Goal: Task Accomplishment & Management: Manage account settings

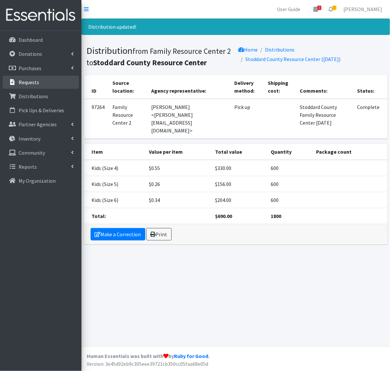
click at [46, 85] on link "Requests" at bounding box center [41, 82] width 76 height 13
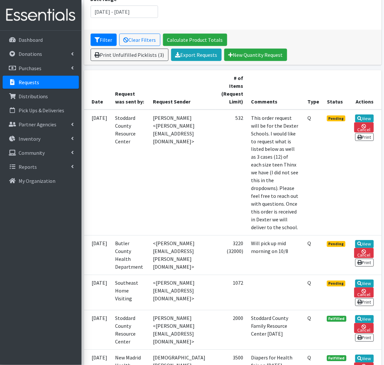
scroll to position [122, 0]
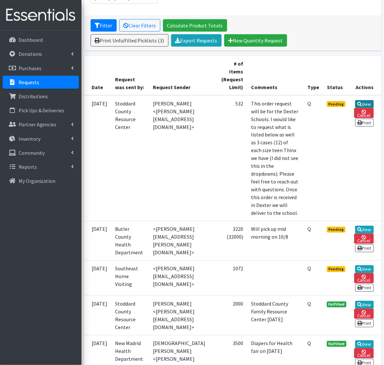
click at [371, 105] on link "View" at bounding box center [364, 104] width 19 height 8
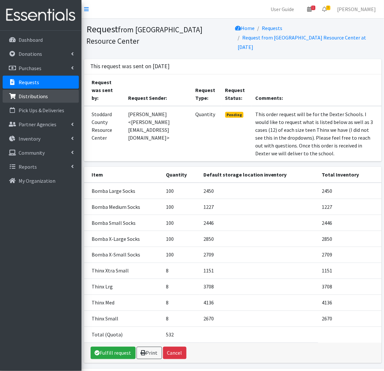
click at [38, 94] on p "Distributions" at bounding box center [34, 96] width 30 height 7
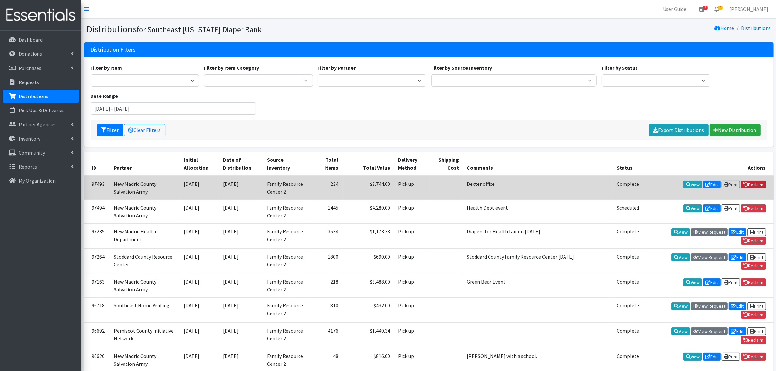
click at [384, 181] on link "Reclaim" at bounding box center [754, 185] width 25 height 8
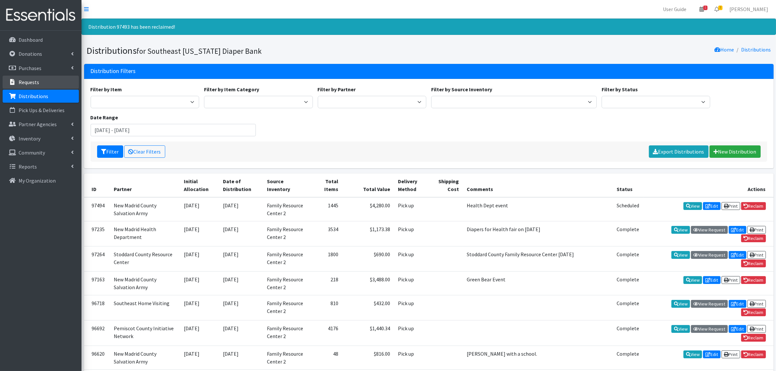
click at [20, 86] on link "Requests" at bounding box center [41, 82] width 76 height 13
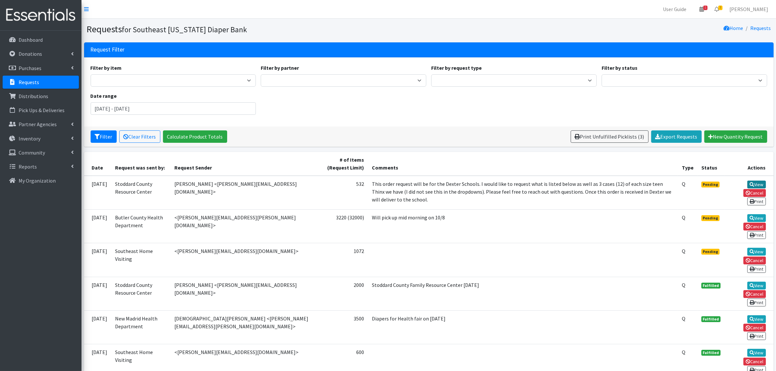
click at [760, 185] on link "View" at bounding box center [757, 185] width 19 height 8
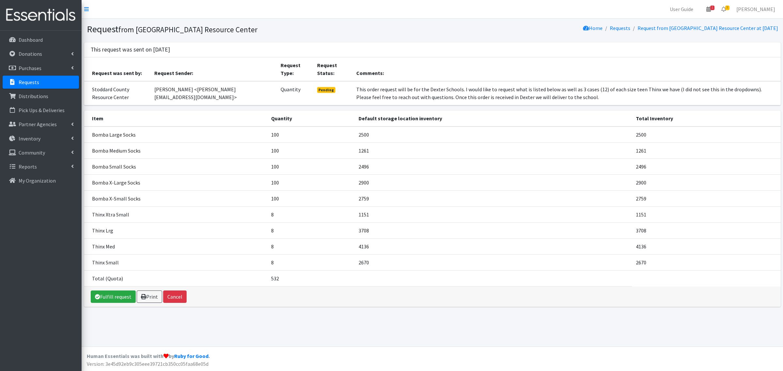
click at [21, 82] on p "Requests" at bounding box center [29, 82] width 21 height 7
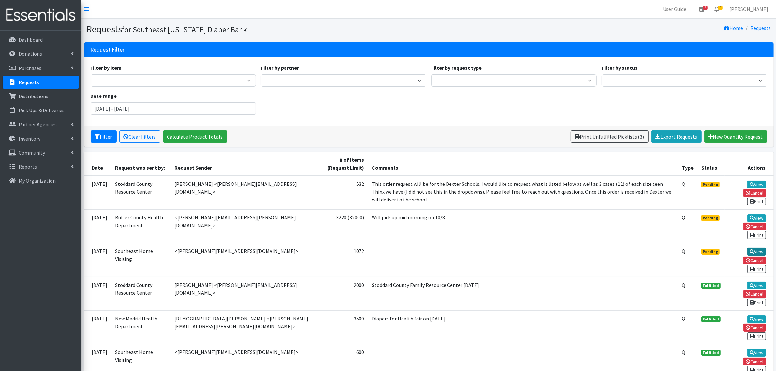
click at [753, 250] on icon at bounding box center [752, 251] width 5 height 5
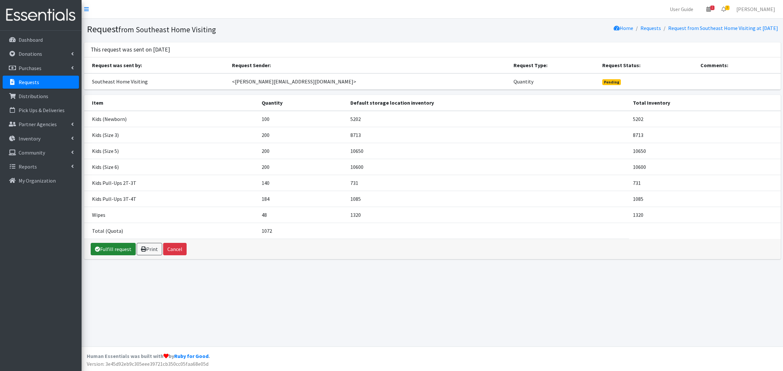
click at [114, 246] on link "Fulfill request" at bounding box center [113, 249] width 45 height 12
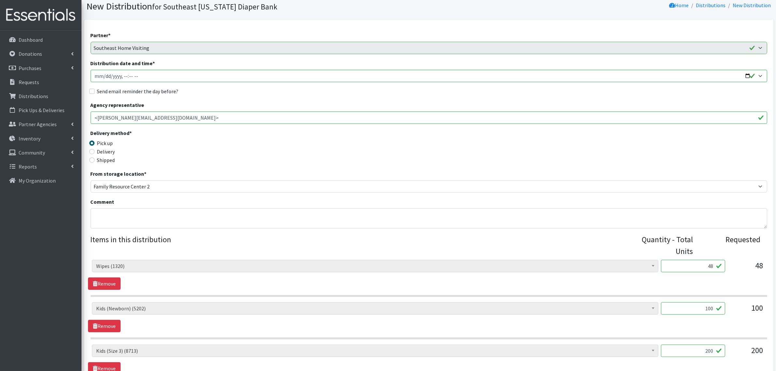
scroll to position [163, 0]
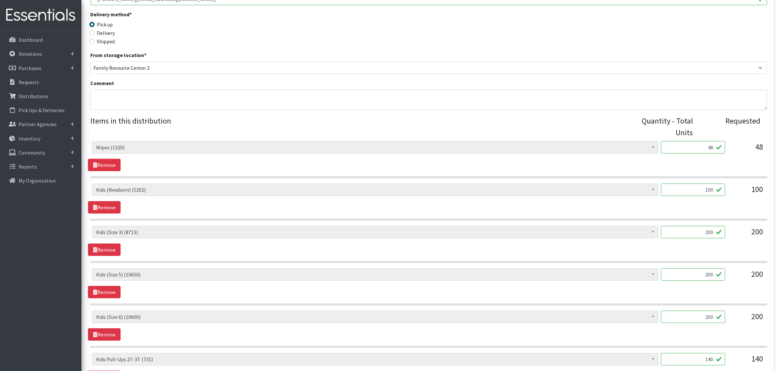
drag, startPoint x: 711, startPoint y: 193, endPoint x: 728, endPoint y: 191, distance: 16.7
click at [728, 191] on div "Adult Briefs (x-small) (0) Adult Briefs Large (11742) Adult Briefs Medium (3382…" at bounding box center [429, 193] width 674 height 18
drag, startPoint x: 700, startPoint y: 193, endPoint x: 734, endPoint y: 188, distance: 34.9
click at [734, 188] on div "Adult Briefs (x-small) (0) Adult Briefs Large (11742) Adult Briefs Medium (3382…" at bounding box center [429, 193] width 674 height 18
type input "200"
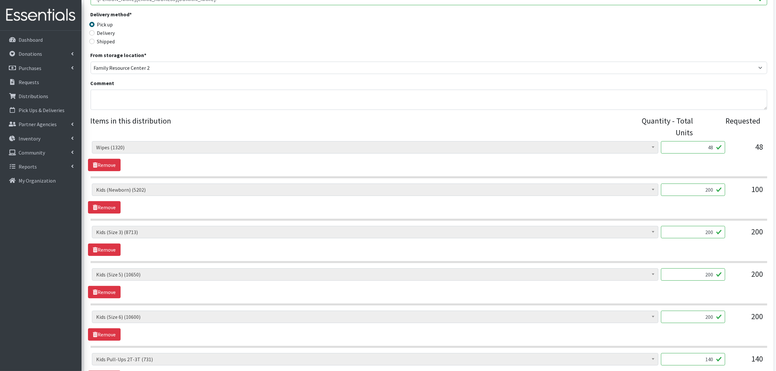
drag, startPoint x: 729, startPoint y: 233, endPoint x: 765, endPoint y: 232, distance: 36.2
click at [759, 231] on div "Adult Briefs (x-small) (0) Adult Briefs Large (11742) Adult Briefs Medium (3382…" at bounding box center [429, 235] width 674 height 18
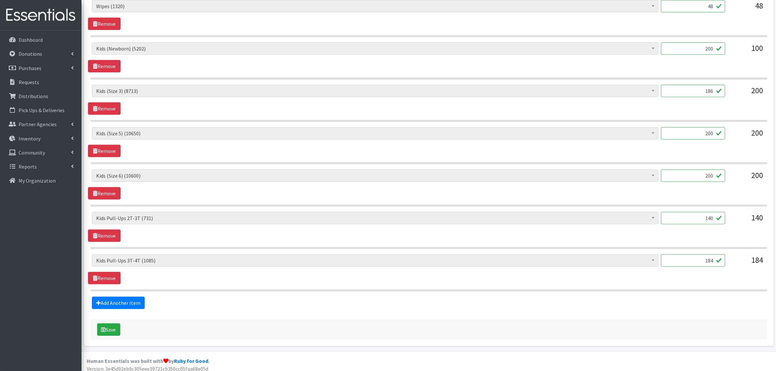
scroll to position [311, 0]
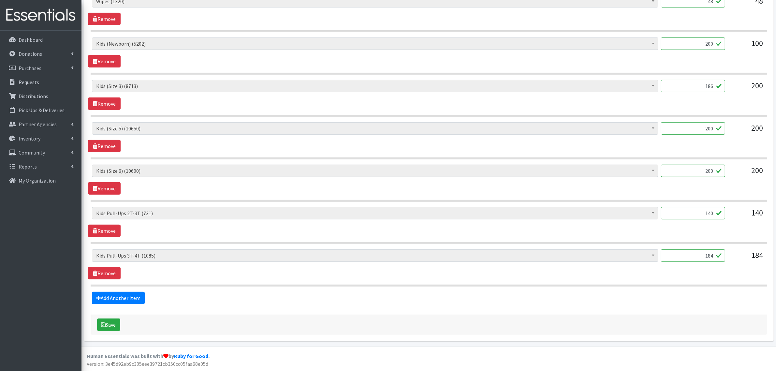
type input "186"
drag, startPoint x: 687, startPoint y: 214, endPoint x: 734, endPoint y: 208, distance: 47.9
click at [734, 208] on div "Adult Briefs (x-small) (0) Adult Briefs Large (11742) Adult Briefs Medium (3382…" at bounding box center [429, 216] width 674 height 18
drag, startPoint x: 688, startPoint y: 255, endPoint x: 739, endPoint y: 258, distance: 50.3
click at [737, 258] on div "Adult Briefs (x-small) (0) Adult Briefs Large (11742) Adult Briefs Medium (3382…" at bounding box center [429, 258] width 674 height 18
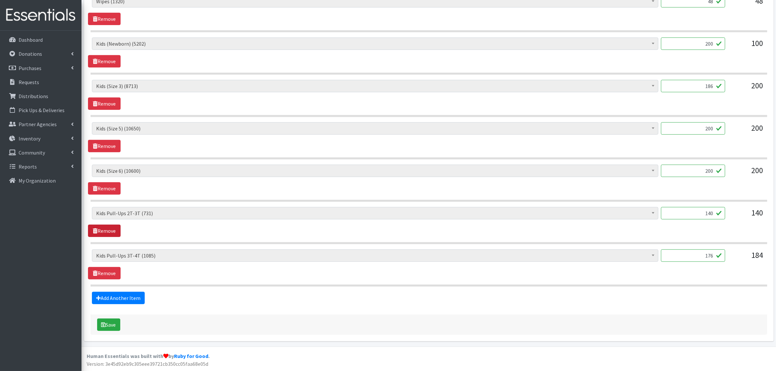
type input "176"
click at [112, 229] on link "Remove" at bounding box center [104, 231] width 33 height 12
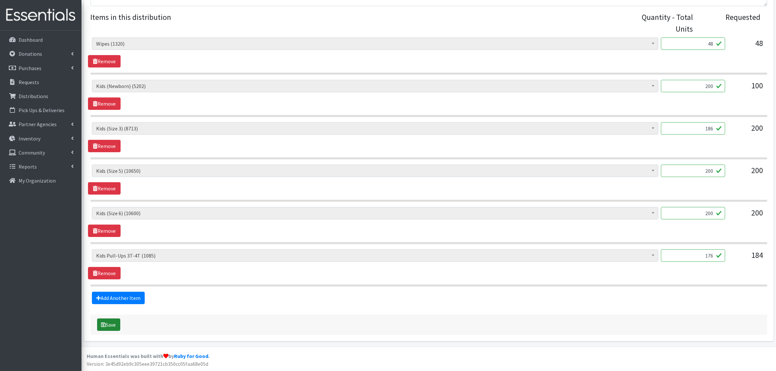
click at [118, 327] on button "Save" at bounding box center [108, 325] width 23 height 12
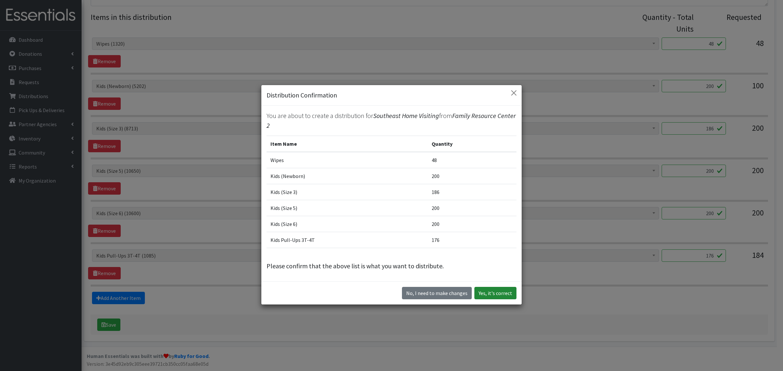
click at [487, 291] on button "Yes, it's correct" at bounding box center [495, 293] width 42 height 12
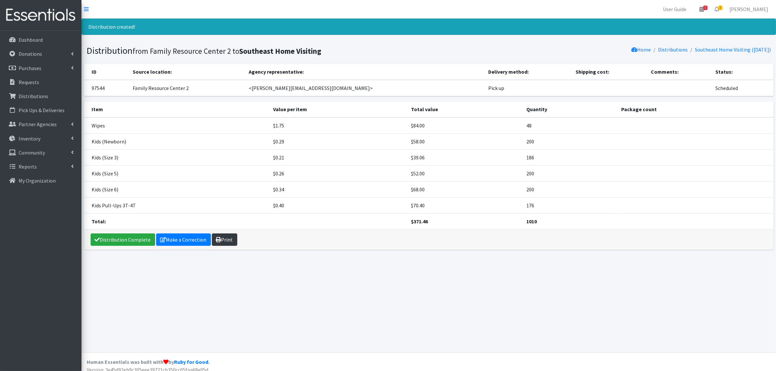
click at [216, 240] on icon at bounding box center [218, 239] width 5 height 5
click at [124, 240] on link "Distribution Complete" at bounding box center [123, 239] width 65 height 12
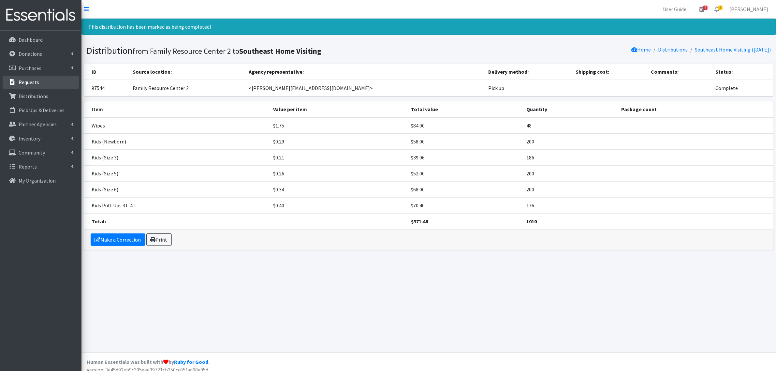
click at [31, 81] on p "Requests" at bounding box center [29, 82] width 21 height 7
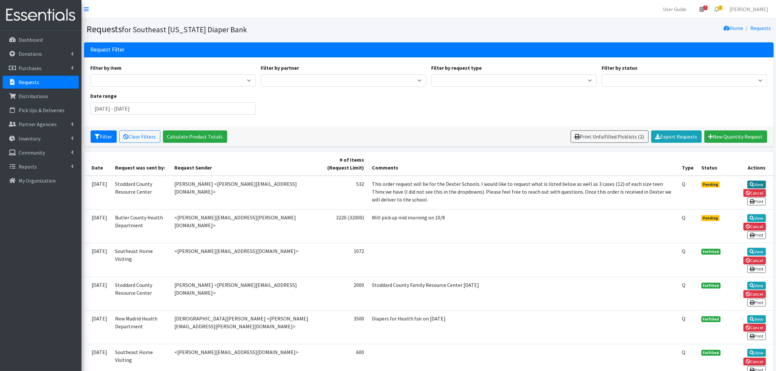
click at [758, 183] on link "View" at bounding box center [757, 185] width 19 height 8
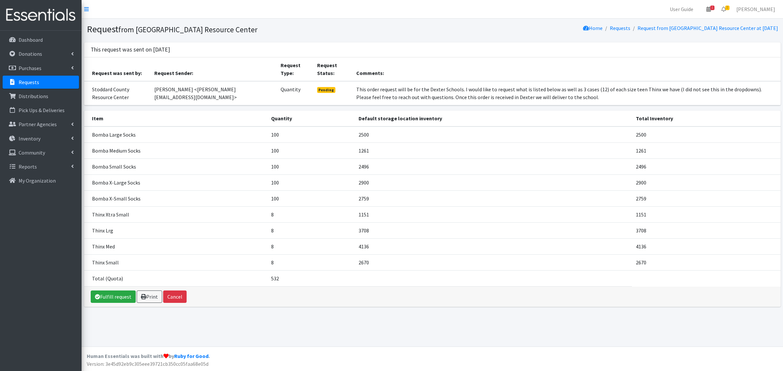
click at [361, 105] on div "This request was sent on October 1 2025 Request was sent by: Request Sender: Re…" at bounding box center [432, 76] width 701 height 68
click at [110, 292] on link "Fulfill request" at bounding box center [113, 297] width 45 height 12
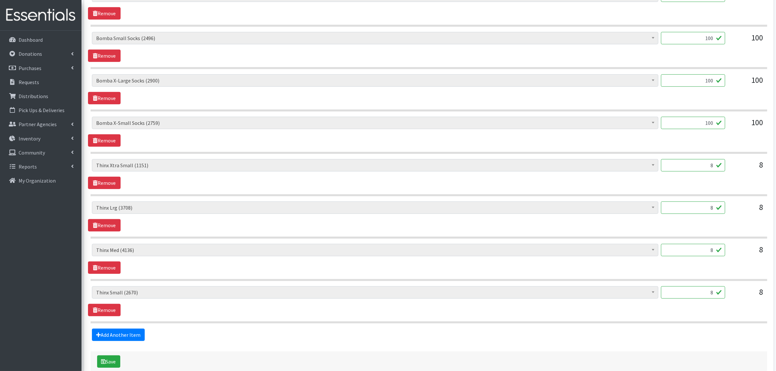
scroll to position [367, 0]
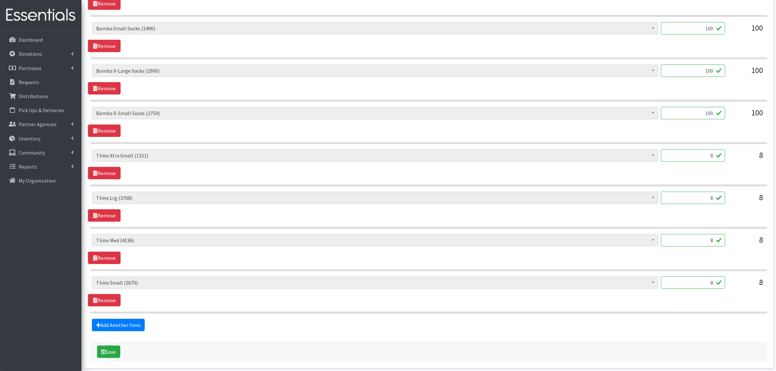
drag, startPoint x: 700, startPoint y: 158, endPoint x: 782, endPoint y: 154, distance: 82.3
click at [776, 154] on html "User Guide 1 1 Pick-ups remaining this week View Calendar 1 1 Requests 0 Partne…" at bounding box center [388, 15] width 776 height 765
type input "12"
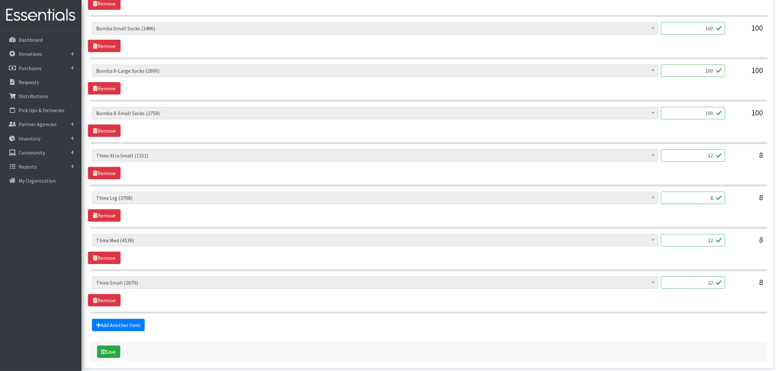
drag, startPoint x: 706, startPoint y: 195, endPoint x: 761, endPoint y: 202, distance: 55.0
click at [760, 202] on div "Adult Briefs (x-small) (0) Adult Briefs Large (11742) Adult Briefs Medium (3382…" at bounding box center [429, 201] width 674 height 18
type input "12"
click at [116, 353] on button "Save" at bounding box center [108, 352] width 23 height 12
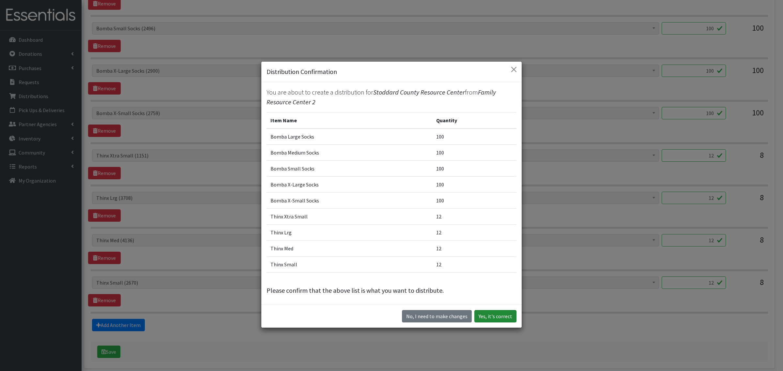
click at [494, 317] on button "Yes, it's correct" at bounding box center [495, 316] width 42 height 12
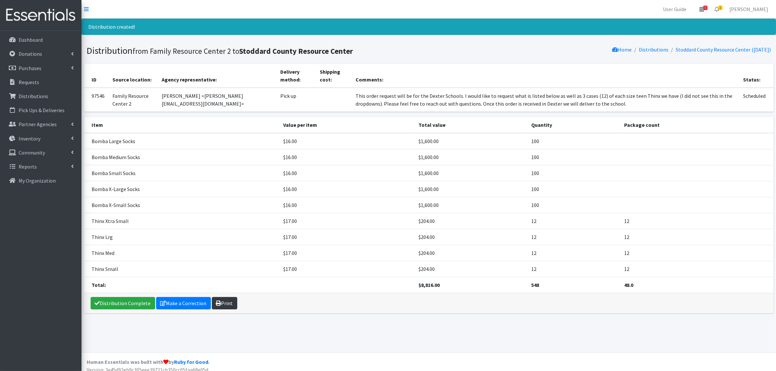
click at [212, 305] on link "Print" at bounding box center [224, 303] width 25 height 12
click at [115, 302] on link "Distribution Complete" at bounding box center [123, 303] width 65 height 12
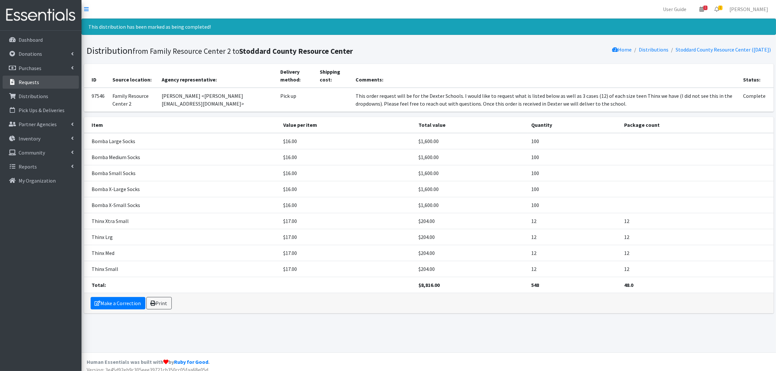
click at [23, 85] on p "Requests" at bounding box center [29, 82] width 21 height 7
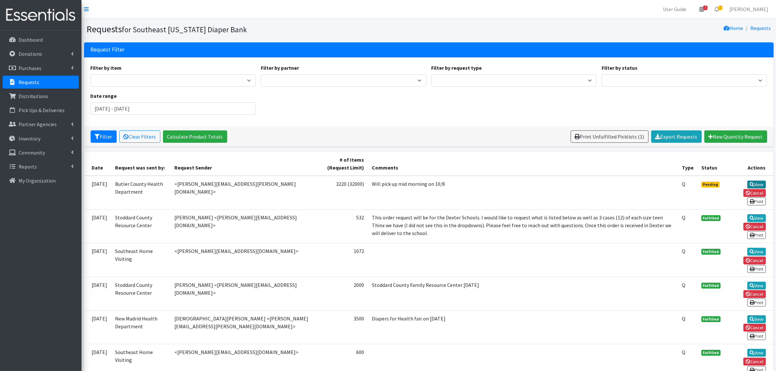
click at [754, 181] on link "View" at bounding box center [757, 185] width 19 height 8
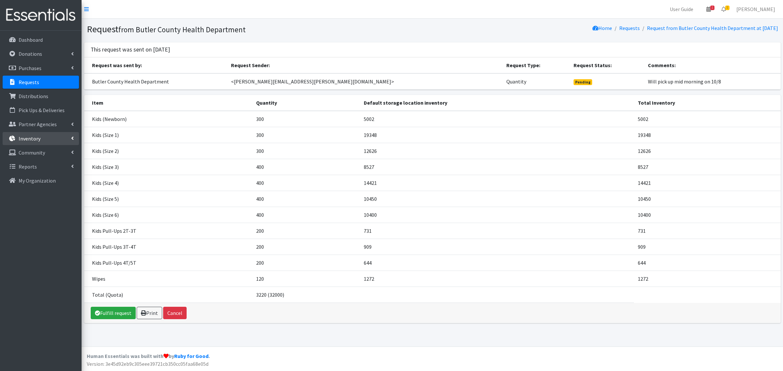
click at [34, 139] on p "Inventory" at bounding box center [30, 138] width 22 height 7
click at [35, 155] on link "Items & Inventory" at bounding box center [41, 152] width 76 height 13
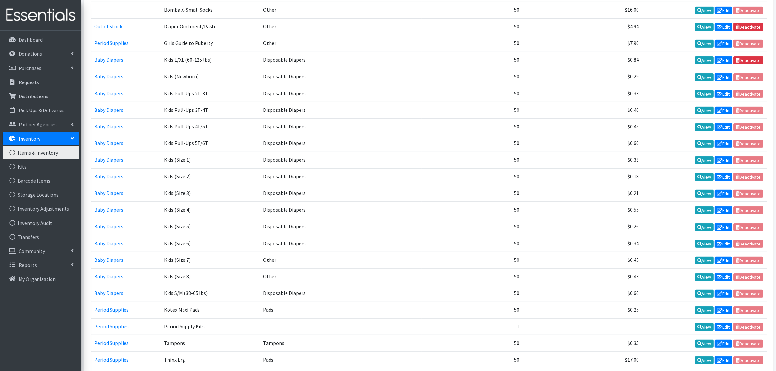
scroll to position [408, 0]
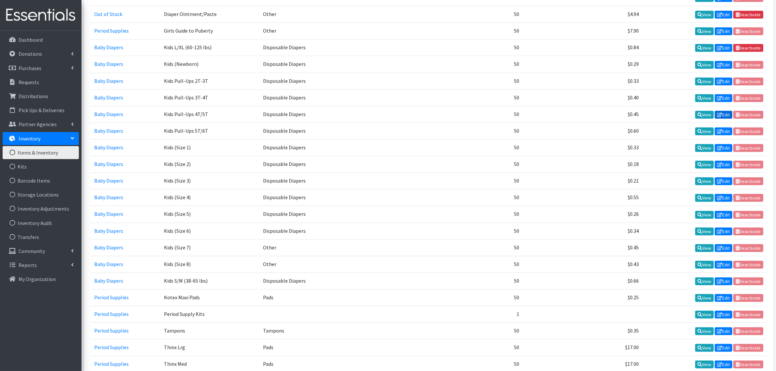
click at [719, 115] on icon at bounding box center [719, 115] width 5 height 5
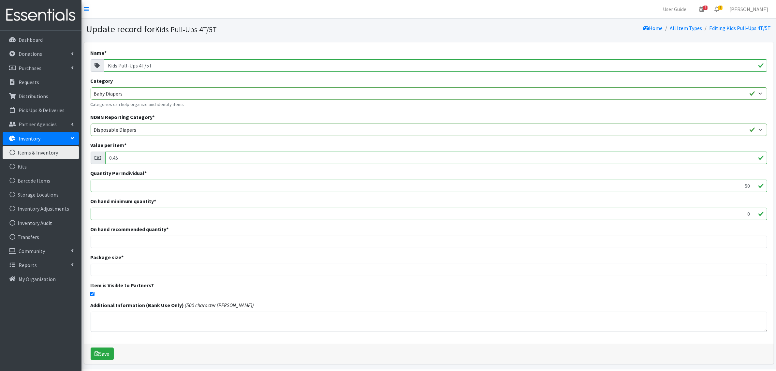
click at [92, 292] on input "checkbox" at bounding box center [92, 294] width 4 height 4
checkbox input "false"
click at [101, 356] on button "Save" at bounding box center [102, 354] width 23 height 12
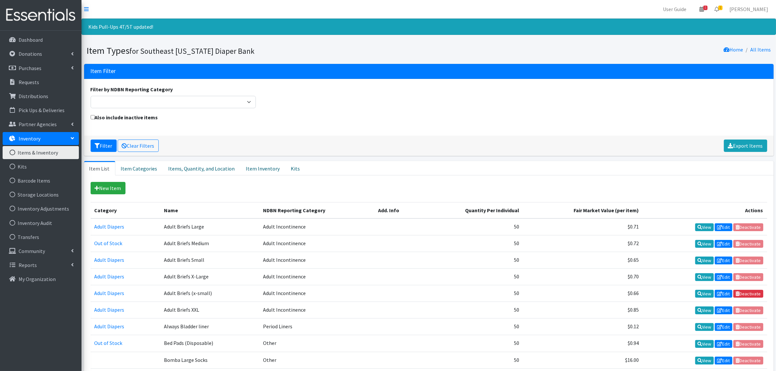
click at [60, 154] on link "Items & Inventory" at bounding box center [41, 152] width 76 height 13
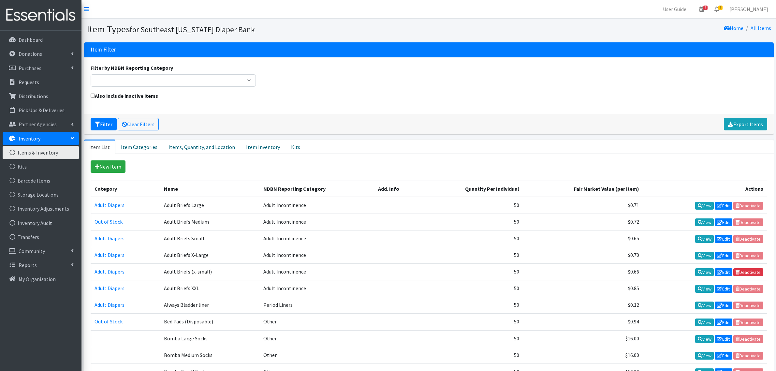
scroll to position [204, 0]
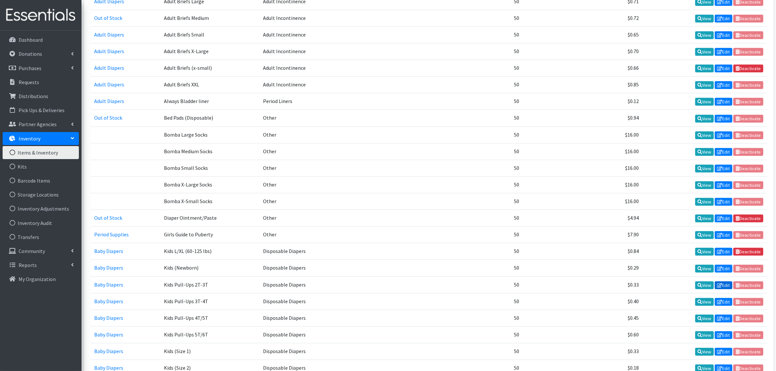
click at [721, 284] on icon at bounding box center [719, 285] width 5 height 5
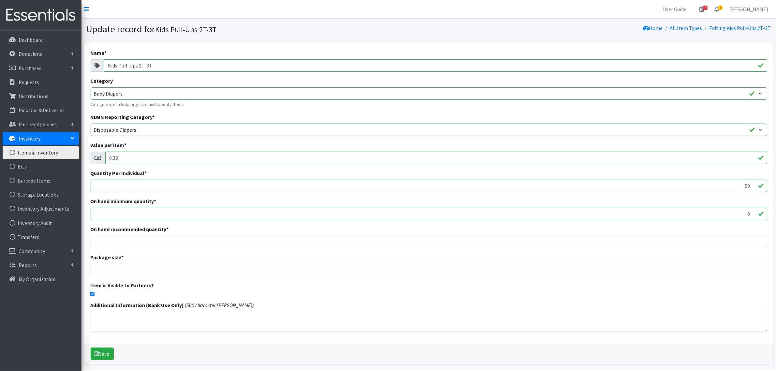
click at [93, 296] on div "Name * Kids Pull-Ups 2T-3T Category Adult Diapers Baby Diapers Period Supplies …" at bounding box center [429, 192] width 690 height 301
click at [92, 294] on input "checkbox" at bounding box center [92, 294] width 4 height 4
checkbox input "false"
click at [106, 356] on button "Save" at bounding box center [102, 354] width 23 height 12
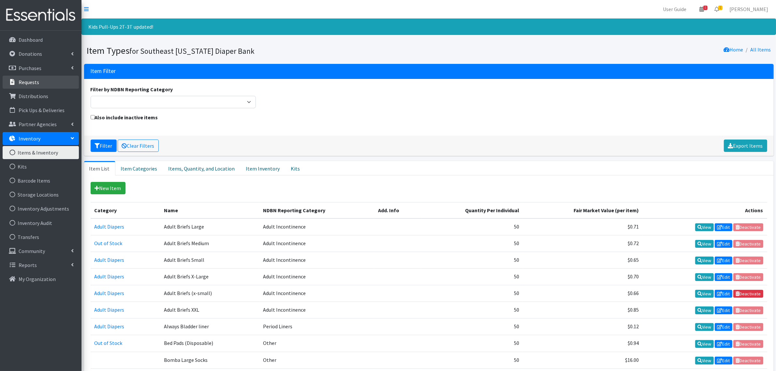
click at [31, 82] on p "Requests" at bounding box center [29, 82] width 21 height 7
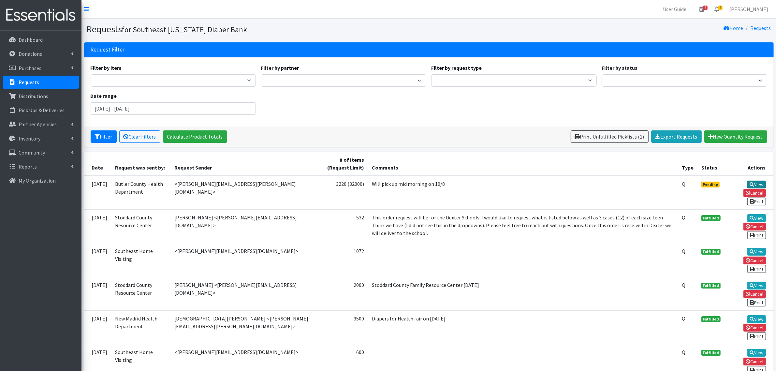
click at [754, 185] on link "View" at bounding box center [757, 185] width 19 height 8
